Goal: Task Accomplishment & Management: Manage account settings

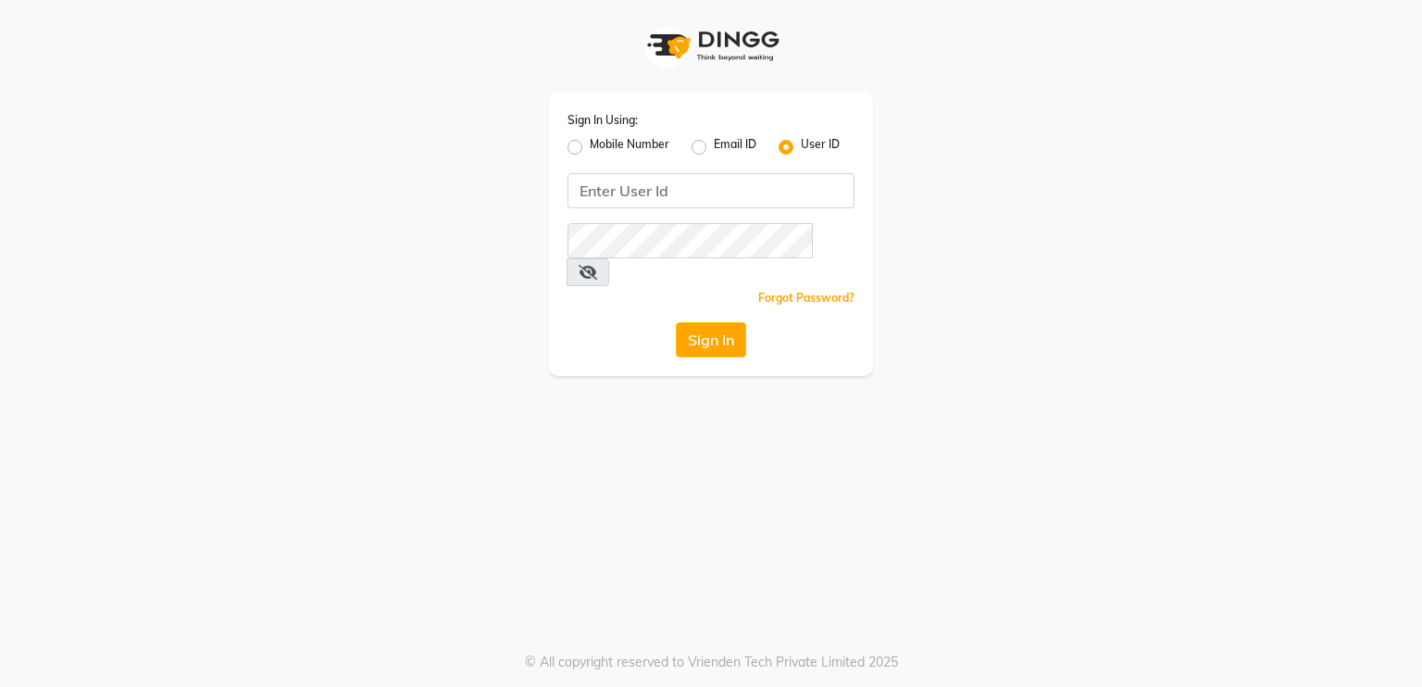
click at [733, 214] on div "Sign In Using: Mobile Number Email ID User ID Remember me Forgot Password? Sign…" at bounding box center [711, 234] width 324 height 284
click at [716, 201] on input "Username" at bounding box center [710, 190] width 287 height 35
type input "derma@123"
click at [615, 322] on div "Sign In" at bounding box center [710, 339] width 287 height 35
click at [698, 322] on button "Sign In" at bounding box center [711, 339] width 70 height 35
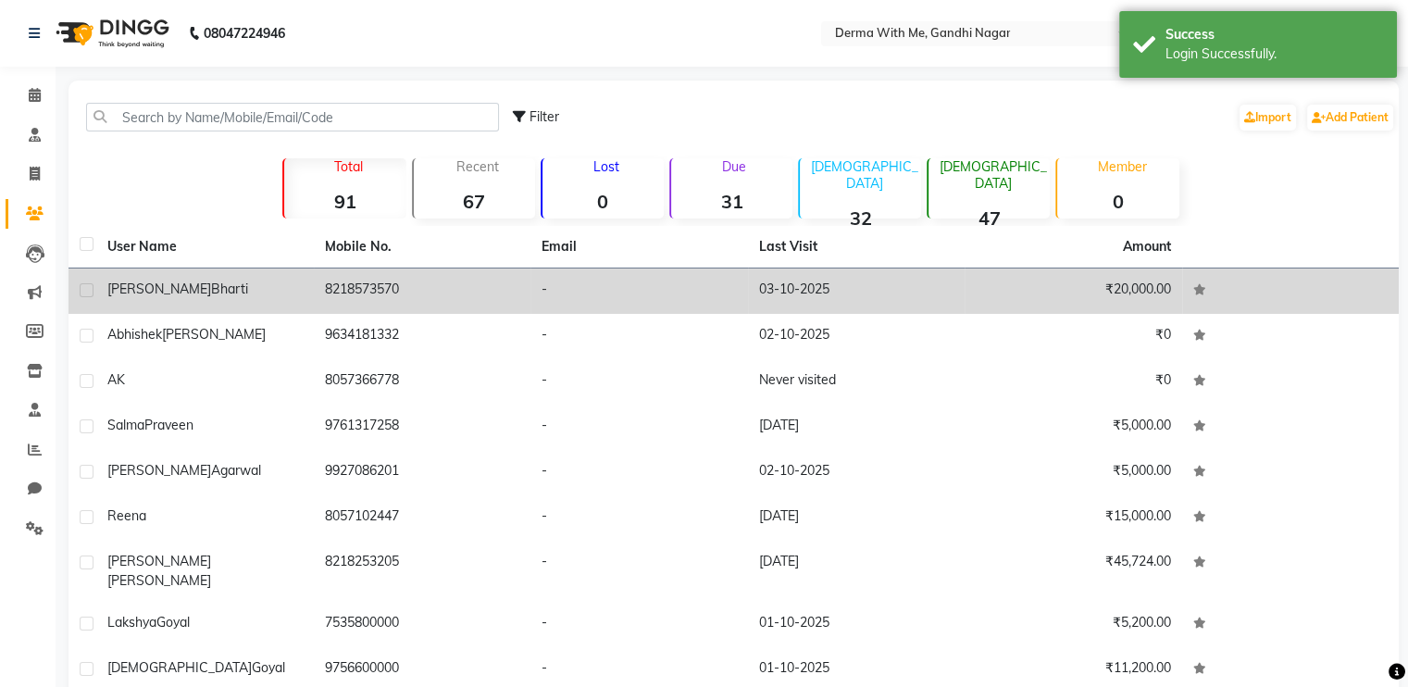
click at [535, 292] on td "-" at bounding box center [639, 290] width 218 height 45
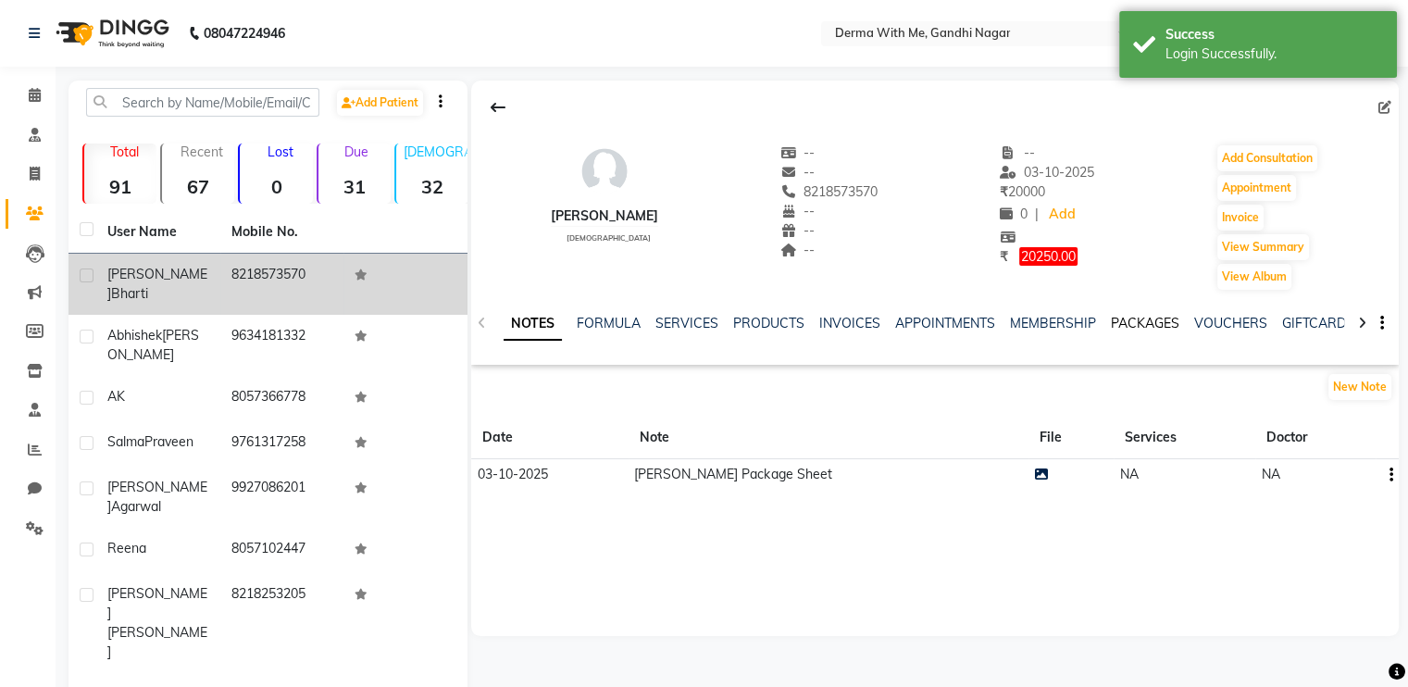
click at [1122, 320] on link "PACKAGES" at bounding box center [1145, 323] width 68 height 17
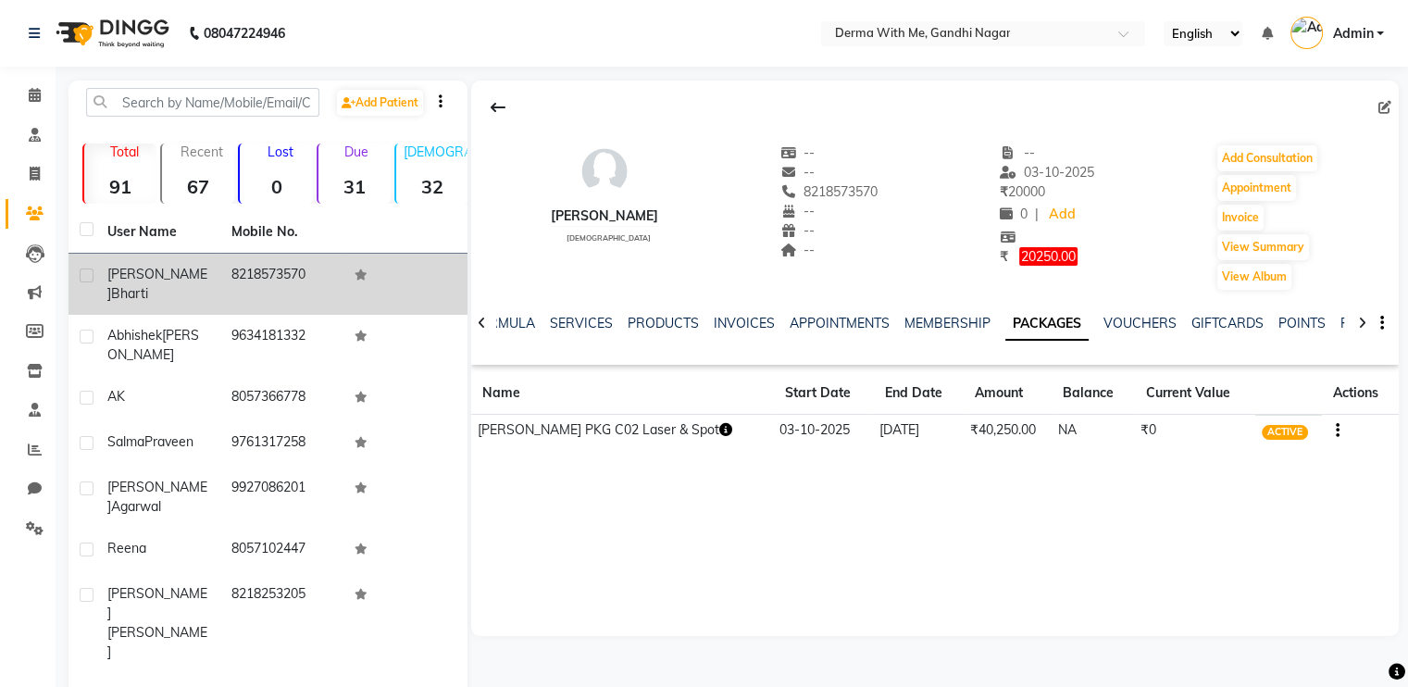
click at [718, 432] on icon "button" at bounding box center [724, 429] width 13 height 13
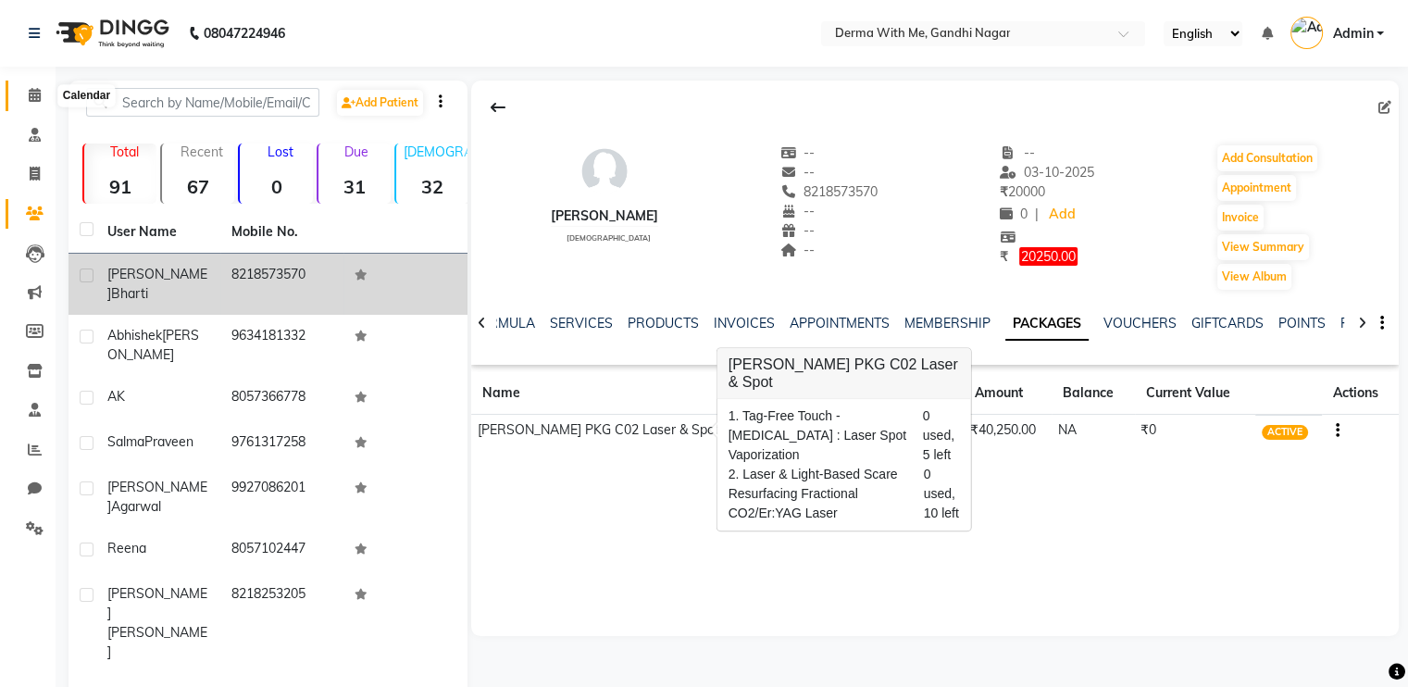
click at [37, 101] on icon at bounding box center [35, 95] width 12 height 14
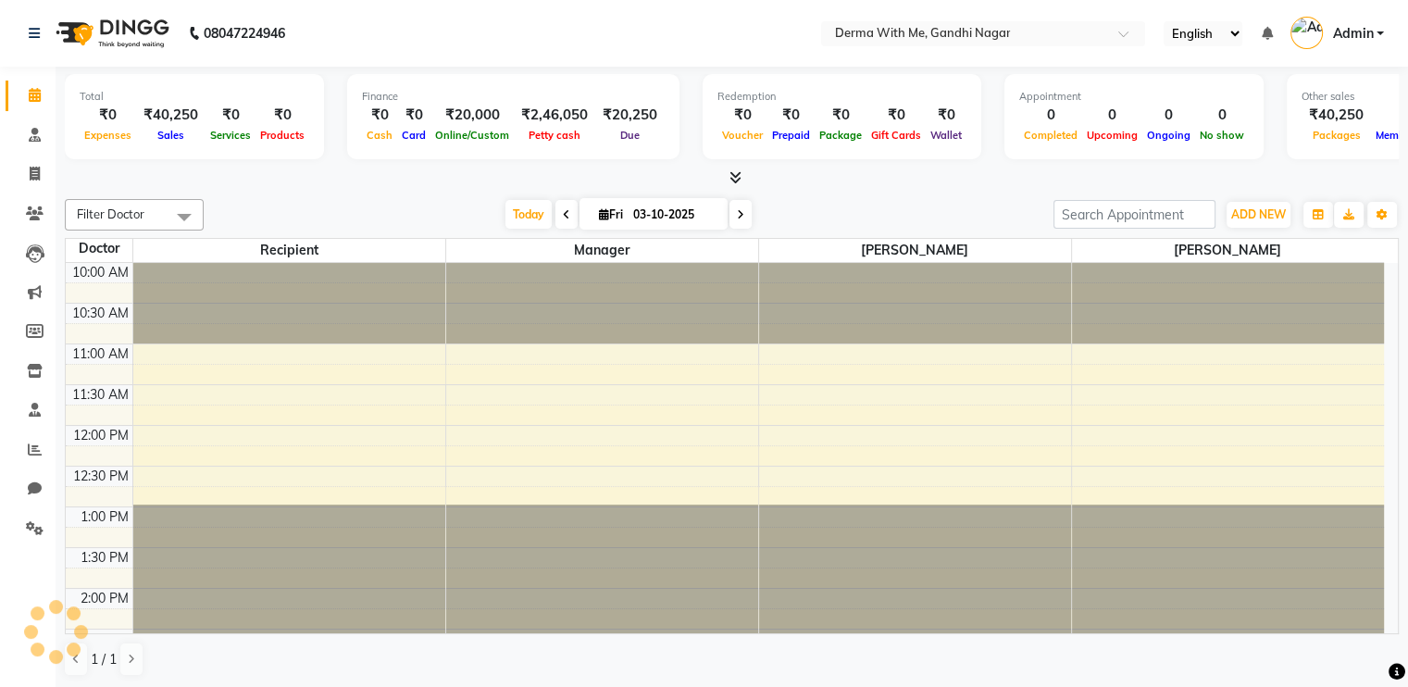
scroll to position [480, 0]
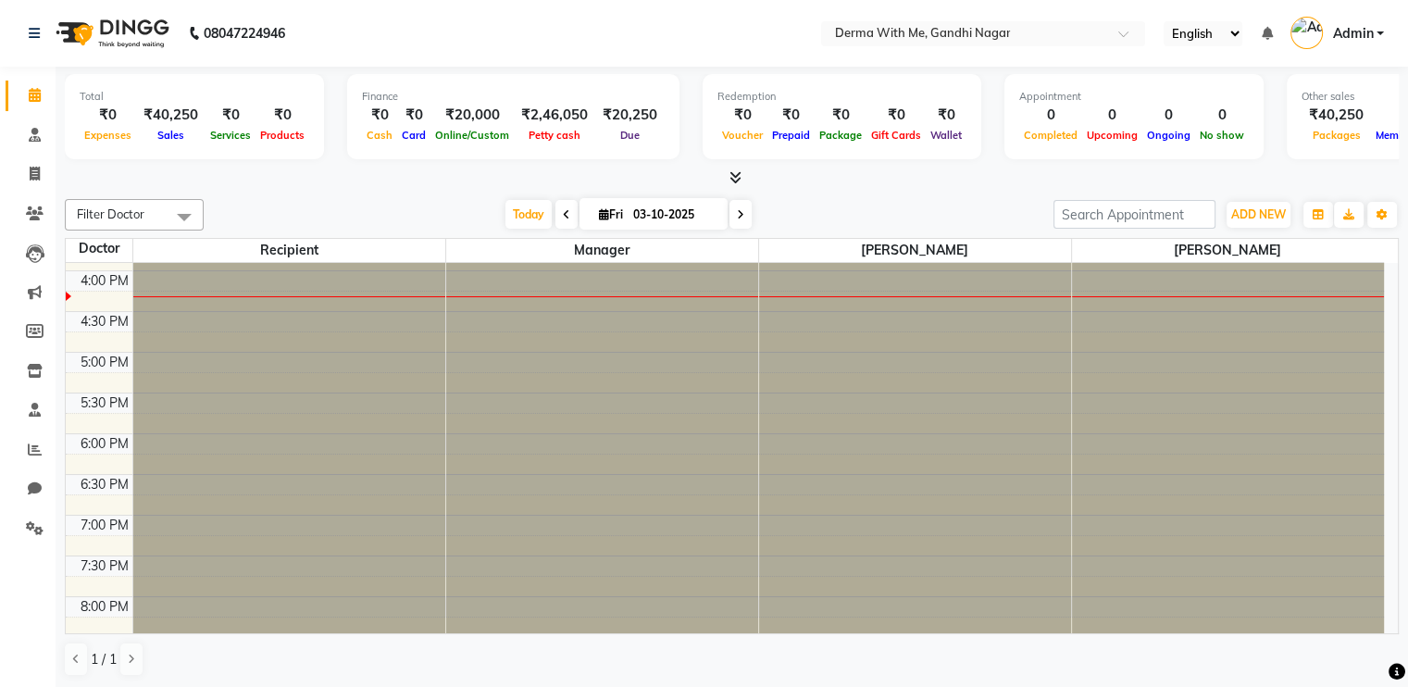
click at [418, 214] on div "[DATE] [DATE]" at bounding box center [628, 215] width 831 height 28
click at [617, 114] on div "₹20,250" at bounding box center [629, 115] width 69 height 21
click at [598, 144] on div "Finance ₹0 Cash ₹0 Card ₹20,000 Online/Custom ₹2,46,050 [PERSON_NAME] cash ₹20,…" at bounding box center [513, 116] width 332 height 85
click at [541, 161] on div "Total ₹0 Expenses ₹40,250 Sales ₹0 Services ₹0 Products Finance ₹0 Cash ₹0 Card…" at bounding box center [732, 119] width 1334 height 91
click at [151, 118] on div "₹40,250" at bounding box center [170, 115] width 69 height 21
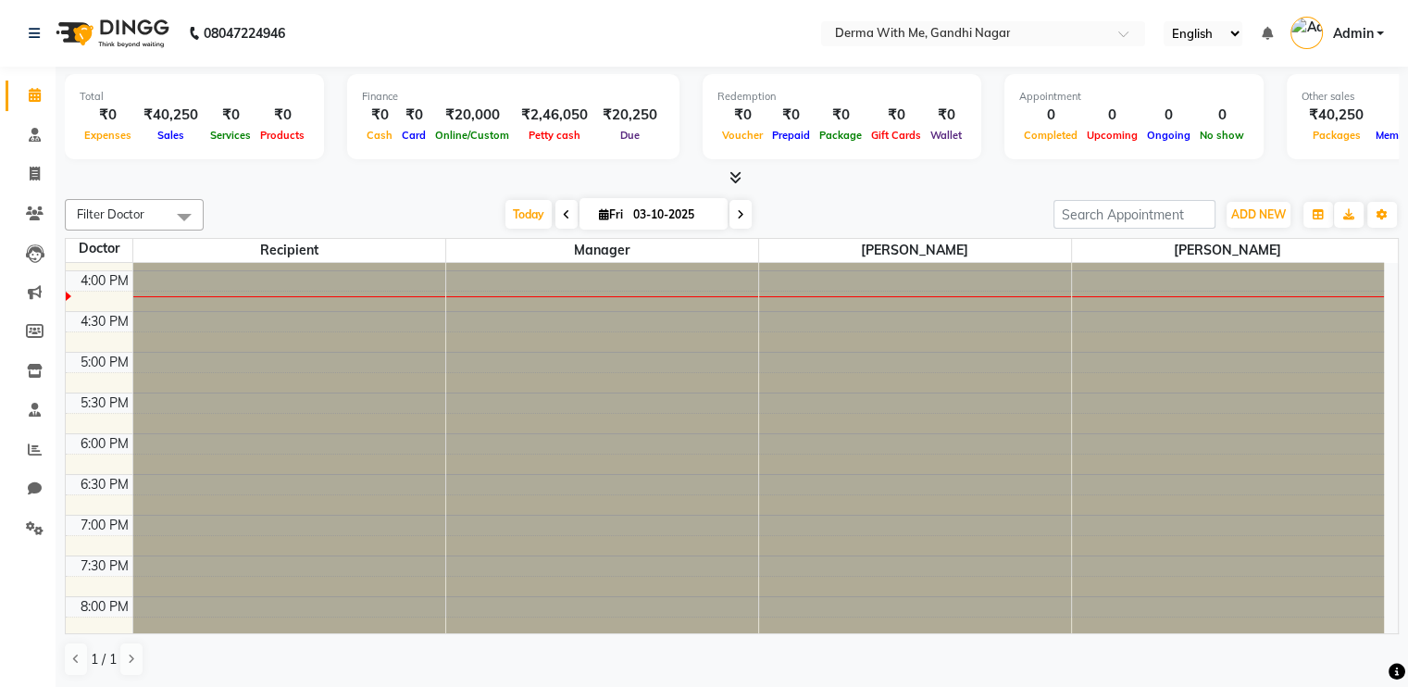
click at [201, 158] on div "Total ₹0 Expenses ₹40,250 Sales ₹0 Services ₹0 Products" at bounding box center [194, 116] width 259 height 85
click at [305, 203] on div "[DATE] [DATE]" at bounding box center [628, 215] width 831 height 28
click at [325, 98] on div "Total ₹0 Expenses ₹40,250 Sales ₹0 Services ₹0 Products Finance ₹0 Cash ₹0 Card…" at bounding box center [732, 119] width 1334 height 91
click at [930, 206] on div "[DATE] [DATE]" at bounding box center [628, 215] width 831 height 28
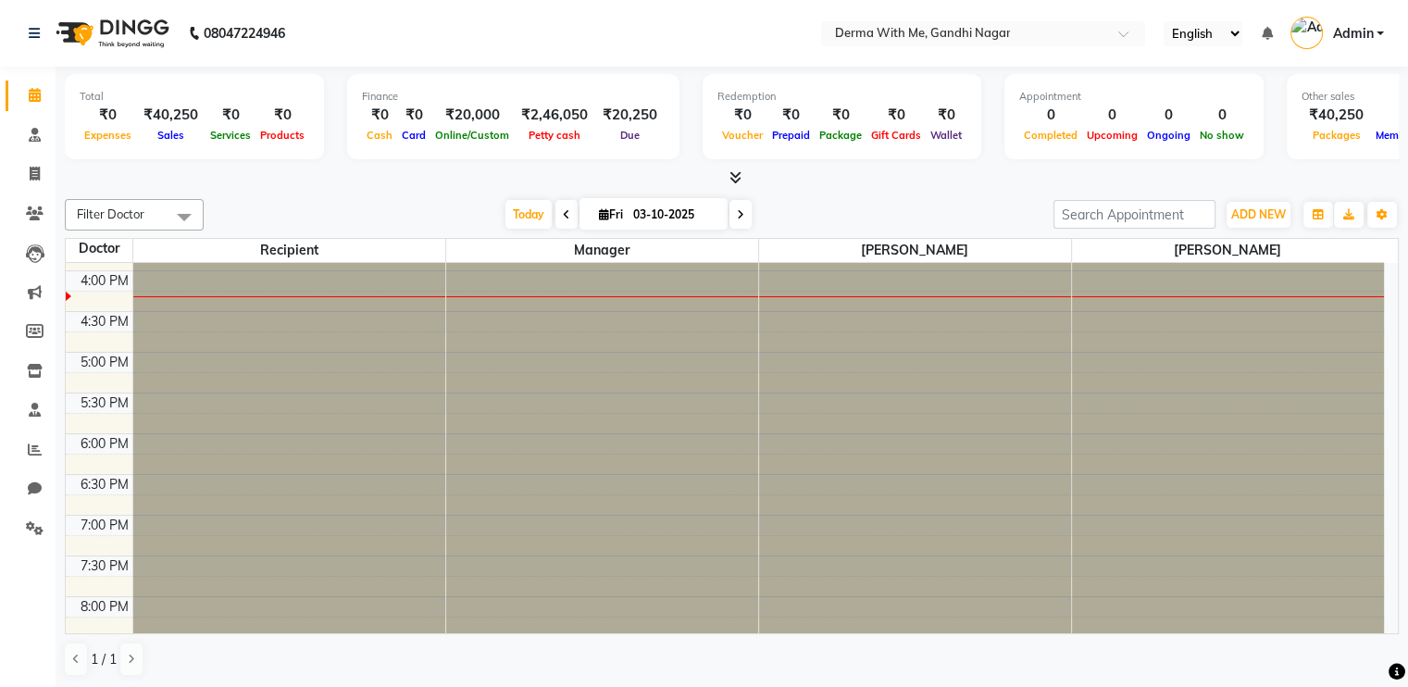
scroll to position [0, 0]
drag, startPoint x: 1286, startPoint y: 105, endPoint x: 1132, endPoint y: 131, distance: 155.8
click at [1132, 131] on div "Total ₹0 Expenses ₹40,250 Sales ₹0 Services ₹0 Products Finance ₹0 Cash ₹0 Card…" at bounding box center [732, 119] width 1334 height 91
click at [1103, 162] on div "Total ₹0 Expenses ₹40,250 Sales ₹0 Services ₹0 Products Finance ₹0 Cash ₹0 Card…" at bounding box center [732, 119] width 1334 height 91
click at [1033, 117] on div "0" at bounding box center [1050, 115] width 63 height 21
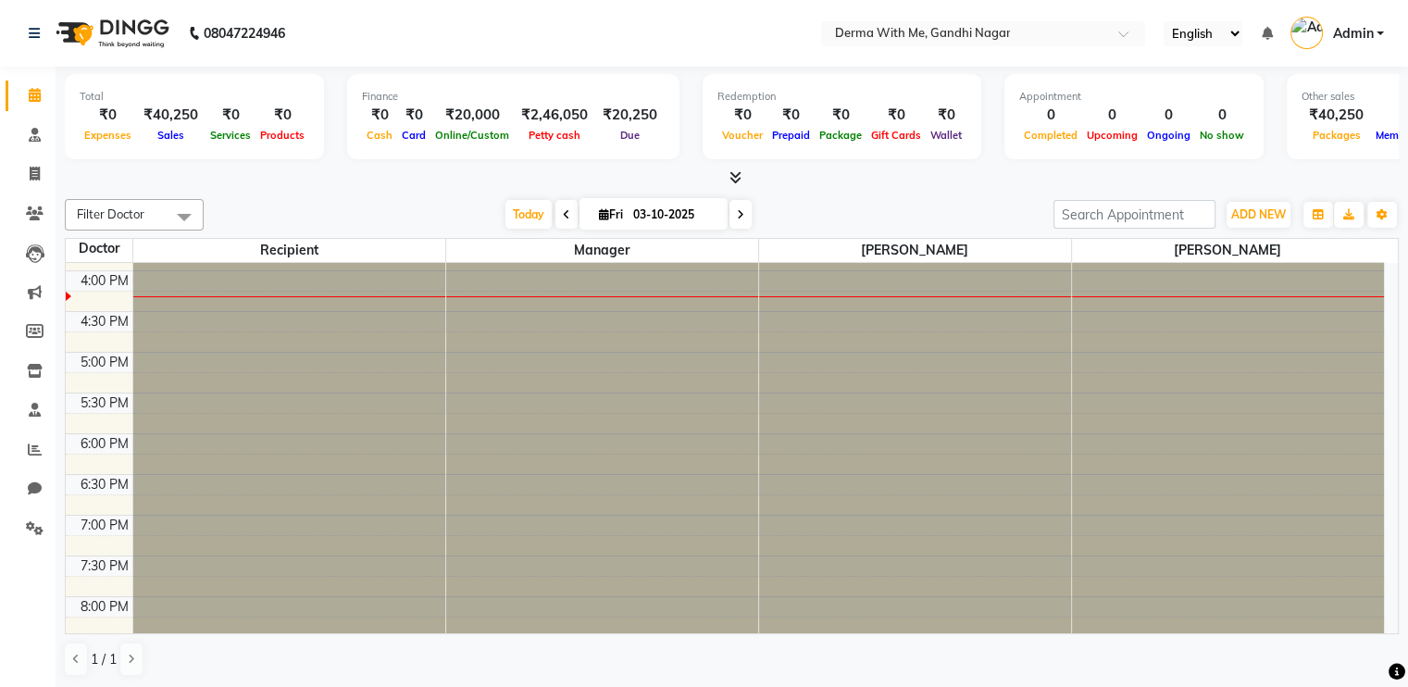
click at [1088, 114] on div "0" at bounding box center [1112, 115] width 60 height 21
click at [1154, 121] on div "0" at bounding box center [1168, 115] width 53 height 21
click at [1195, 129] on span "No show" at bounding box center [1222, 135] width 54 height 13
click at [973, 180] on div at bounding box center [732, 177] width 1334 height 19
click at [742, 180] on div at bounding box center [732, 177] width 1334 height 19
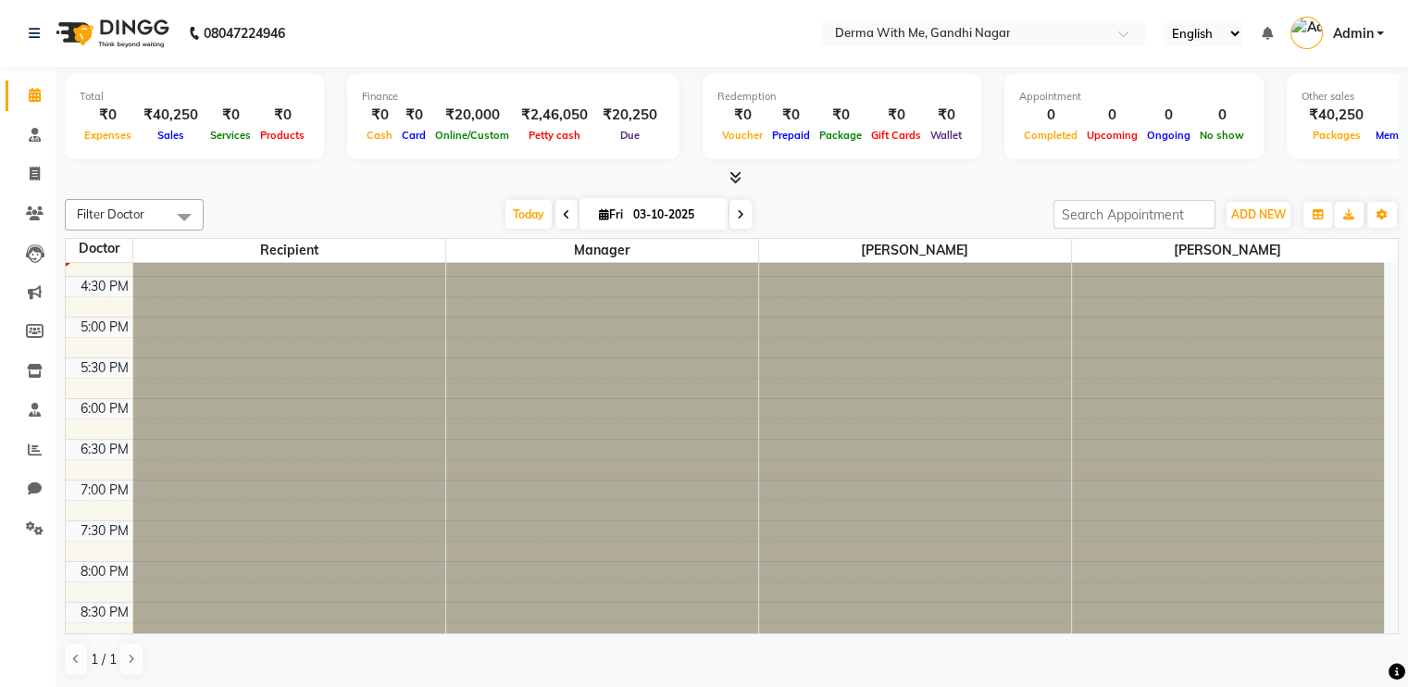
click at [739, 180] on icon at bounding box center [735, 177] width 12 height 14
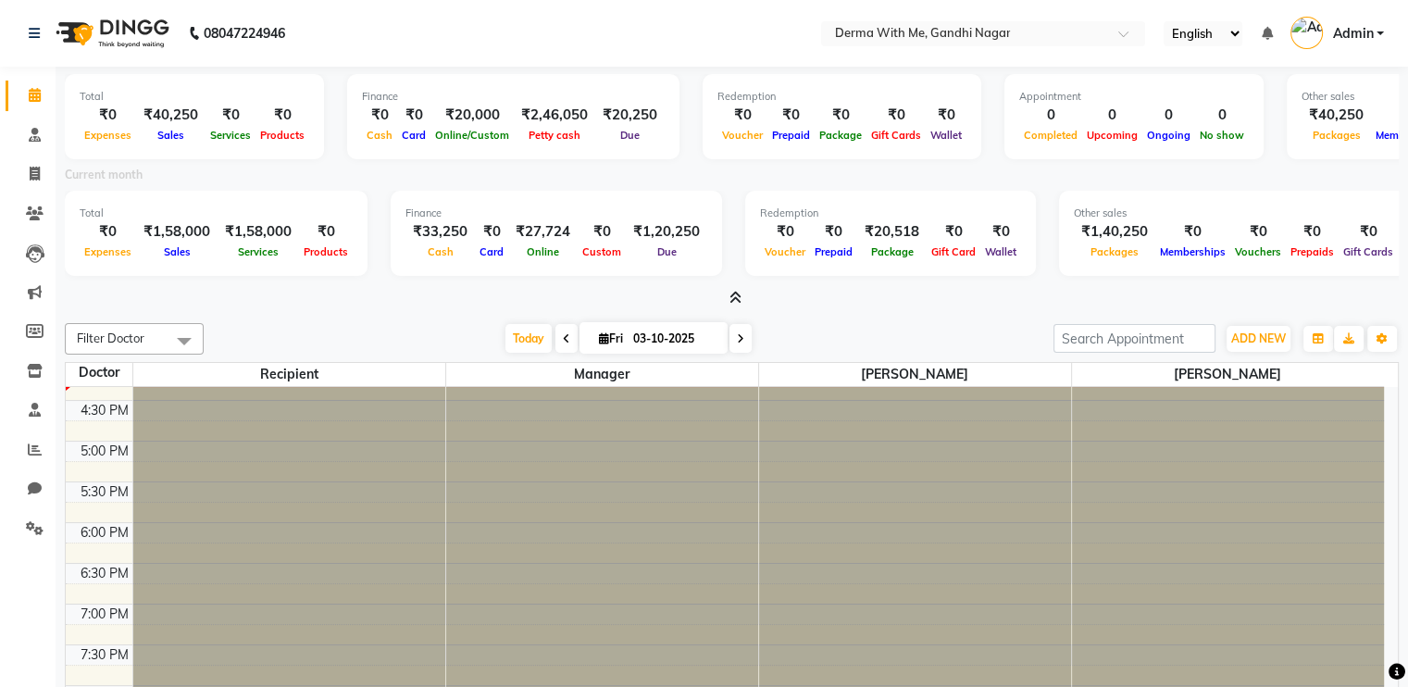
click at [857, 232] on div "₹20,518" at bounding box center [891, 231] width 69 height 21
click at [33, 106] on link "Calendar" at bounding box center [28, 96] width 44 height 31
click at [733, 297] on icon at bounding box center [735, 298] width 12 height 14
